Goal: Task Accomplishment & Management: Use online tool/utility

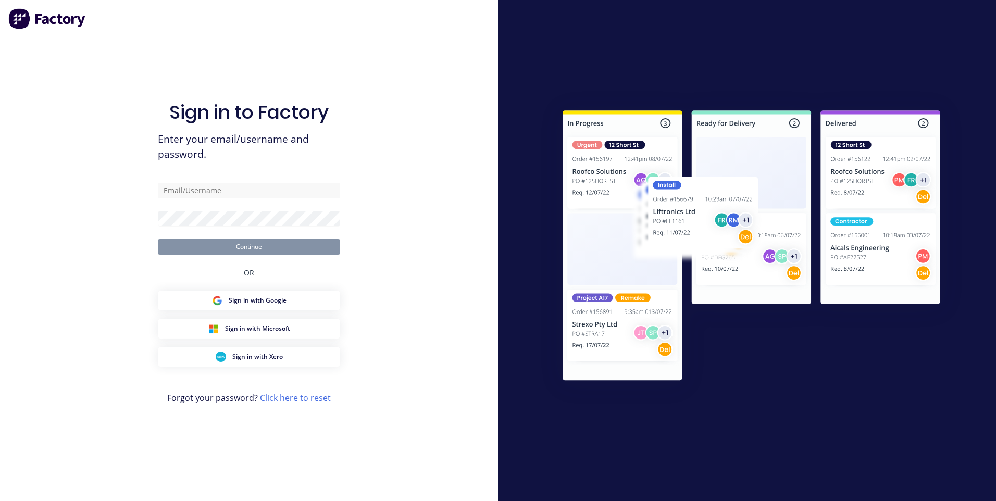
click at [248, 199] on form "Continue" at bounding box center [249, 219] width 182 height 72
click at [250, 193] on input "text" at bounding box center [249, 191] width 182 height 16
type input "[EMAIL_ADDRESS][DOMAIN_NAME]"
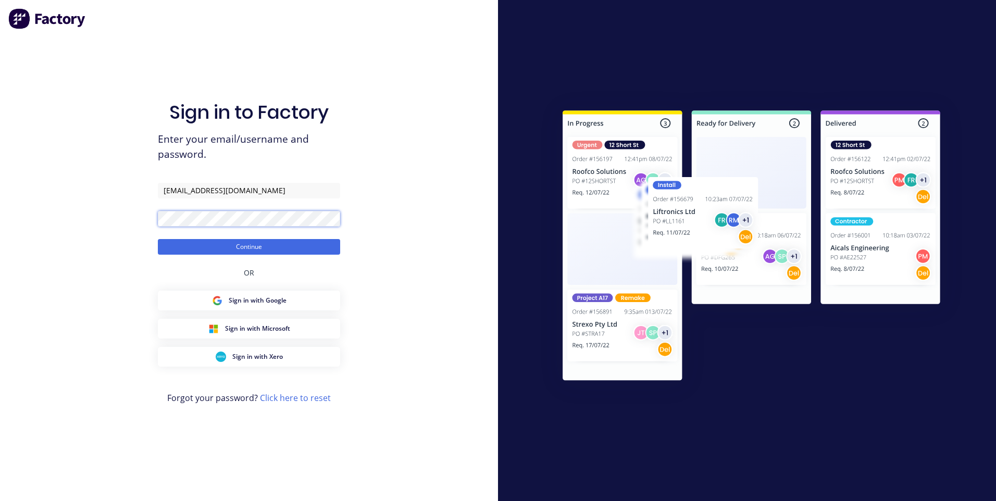
click button "Continue" at bounding box center [249, 247] width 182 height 16
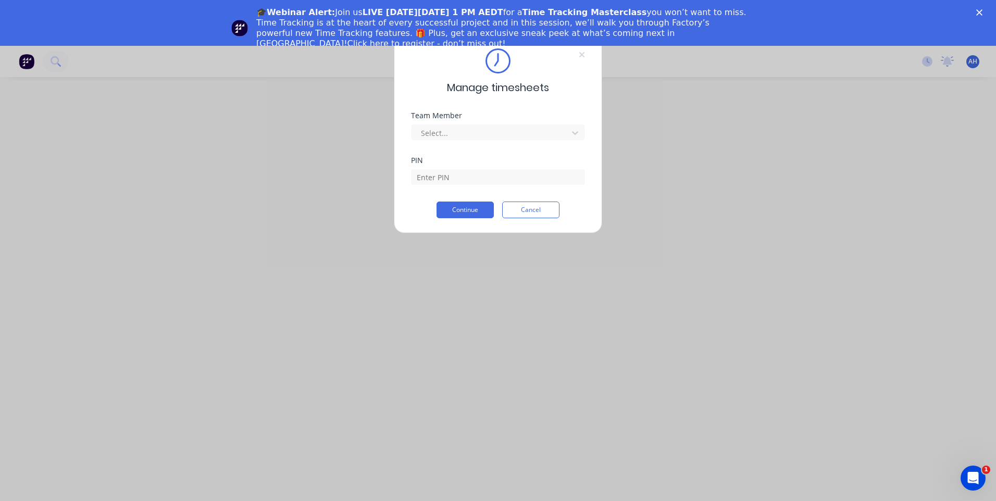
click at [980, 10] on icon "Close" at bounding box center [980, 12] width 6 height 6
